Goal: Check status

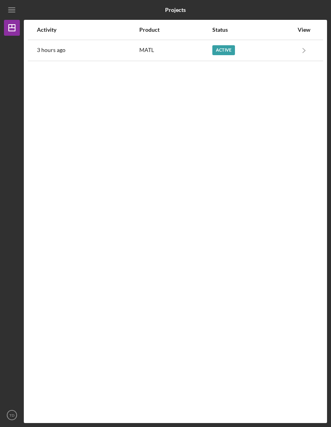
click at [12, 15] on icon "Icon/Menu" at bounding box center [12, 10] width 18 height 18
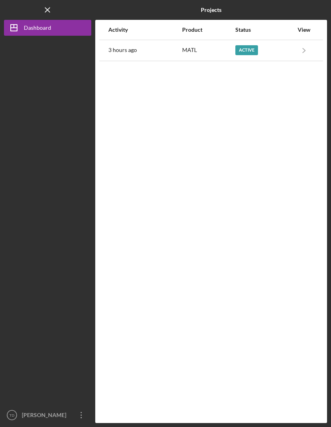
click at [17, 33] on icon "Icon/Dashboard" at bounding box center [14, 28] width 20 height 20
click at [45, 14] on icon "Icon/Menu Close" at bounding box center [48, 10] width 18 height 18
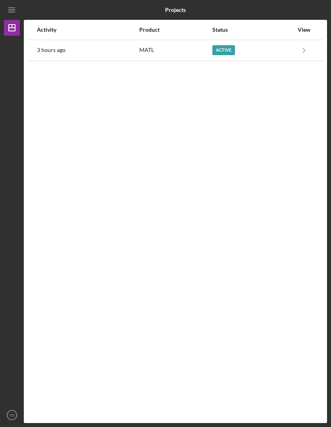
click at [10, 12] on line "button" at bounding box center [11, 12] width 6 height 0
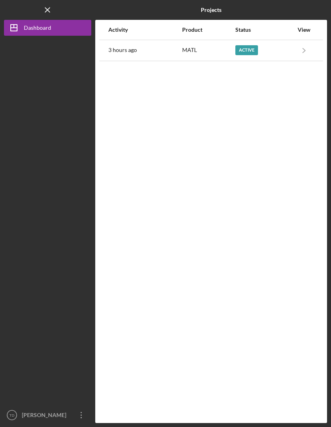
click at [30, 29] on div "Dashboard" at bounding box center [37, 29] width 27 height 18
click at [44, 16] on icon "Icon/Menu Close" at bounding box center [48, 10] width 18 height 18
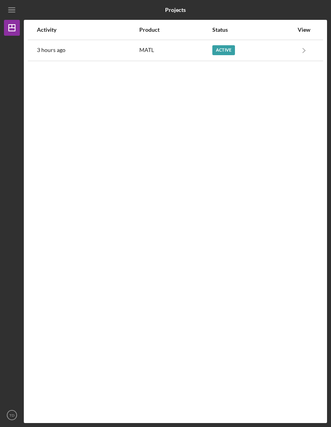
click at [179, 8] on b "Projects" at bounding box center [175, 10] width 21 height 6
click at [307, 31] on div "View" at bounding box center [304, 30] width 20 height 6
click at [313, 32] on div "View" at bounding box center [304, 30] width 20 height 6
click at [316, 57] on td at bounding box center [318, 50] width 9 height 21
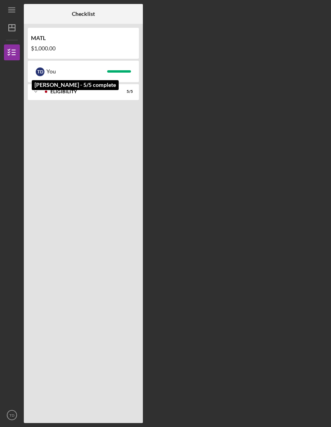
click at [43, 73] on div "T D" at bounding box center [40, 71] width 9 height 9
click at [45, 70] on div "T D You" at bounding box center [83, 71] width 103 height 13
click at [48, 66] on div "You" at bounding box center [76, 71] width 61 height 13
click at [81, 109] on div "Icon/Expander ELIGIBILITY 5 / 5" at bounding box center [83, 251] width 111 height 335
click at [36, 61] on div "T D You" at bounding box center [83, 71] width 111 height 21
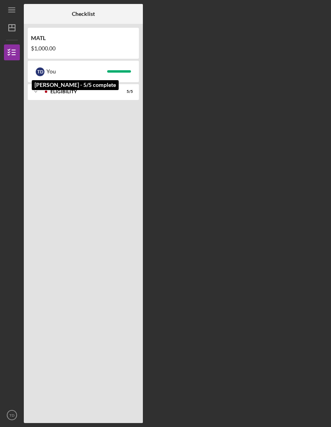
click at [43, 70] on div "T D" at bounding box center [40, 71] width 9 height 9
click at [62, 128] on div "Icon/Expander ELIGIBILITY 5 / 5" at bounding box center [83, 251] width 111 height 335
click at [34, 93] on icon "Icon/Expander" at bounding box center [36, 92] width 16 height 16
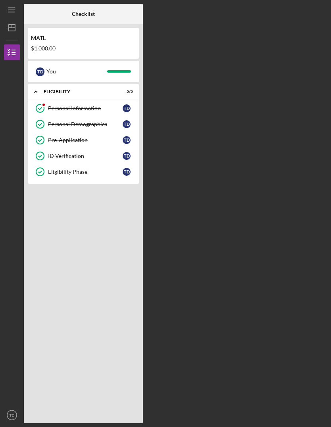
click at [56, 175] on link "Eligibility Phase Eligibility Phase T D" at bounding box center [83, 172] width 103 height 16
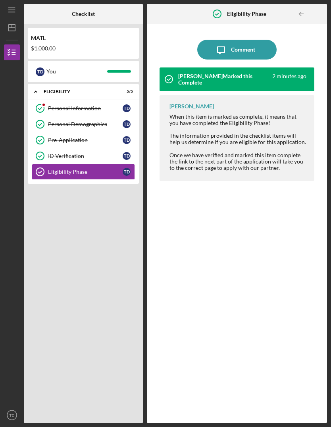
scroll to position [27, 0]
click at [258, 222] on div "[PERSON_NAME] Marked this Complete 2 minutes ago [PERSON_NAME] When this item i…" at bounding box center [236, 238] width 155 height 343
click at [95, 211] on div "Icon/Expander ELIGIBILITY 5 / 5 Personal Information Personal Information T D P…" at bounding box center [83, 251] width 111 height 335
click at [249, 232] on div "[PERSON_NAME] Marked this Complete 2 minutes ago [PERSON_NAME] When this item i…" at bounding box center [236, 238] width 155 height 343
click at [71, 105] on div "Personal Information" at bounding box center [85, 108] width 75 height 6
